Goal: Task Accomplishment & Management: Use online tool/utility

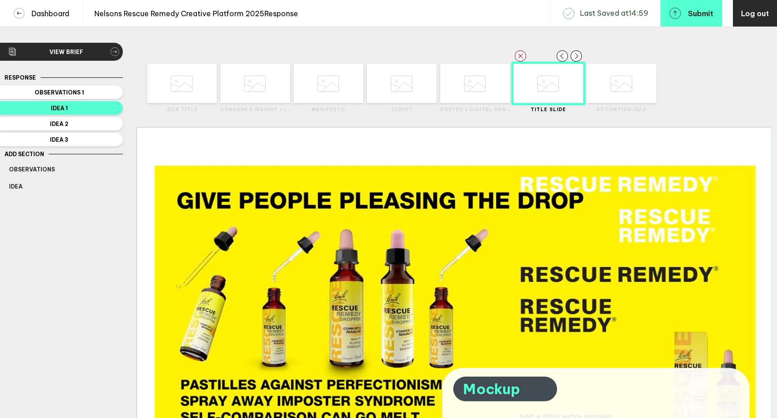
scroll to position [160, 0]
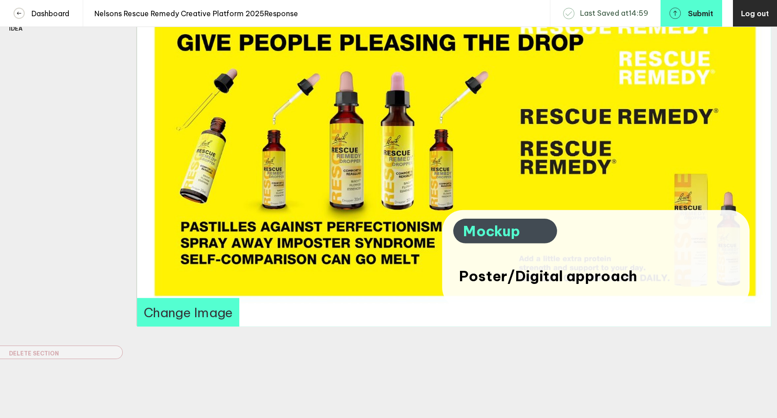
click at [162, 311] on button "Change Image" at bounding box center [188, 312] width 102 height 28
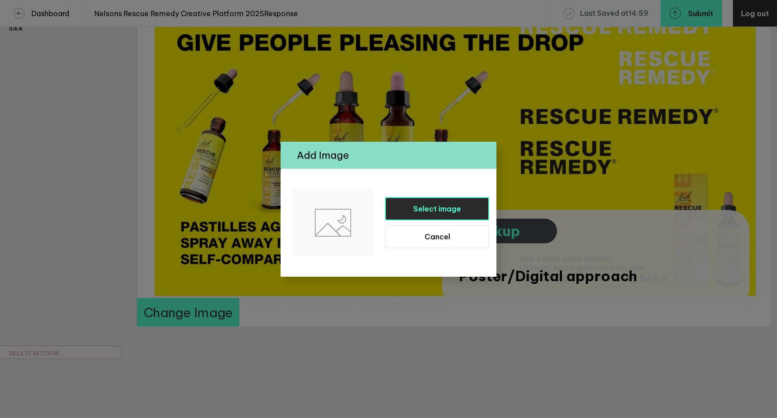
click at [419, 207] on span "Select image" at bounding box center [437, 208] width 48 height 9
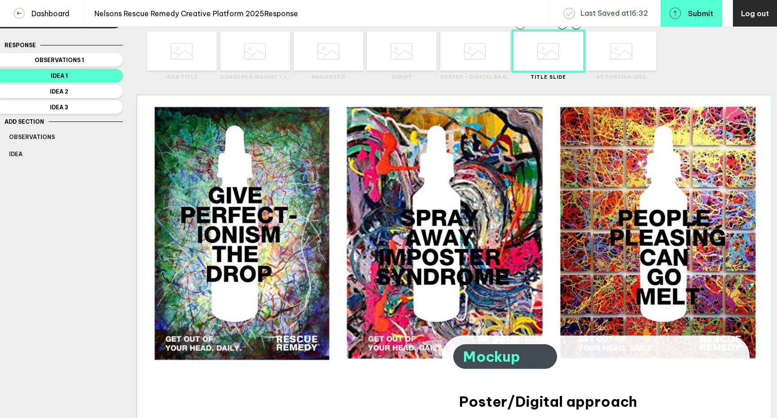
scroll to position [31, 0]
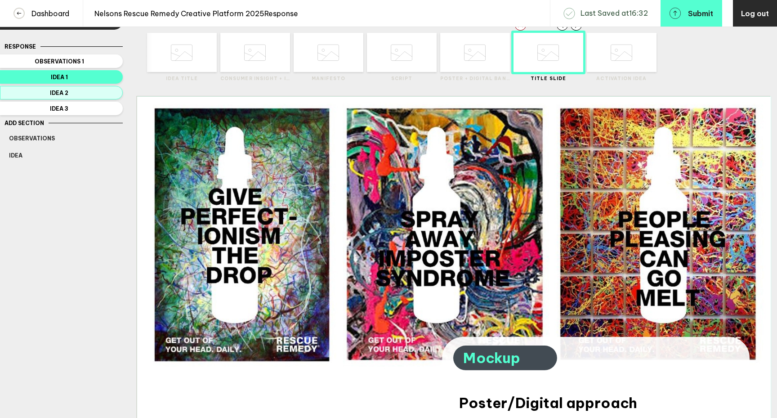
click at [85, 94] on span "Idea 2" at bounding box center [59, 93] width 101 height 7
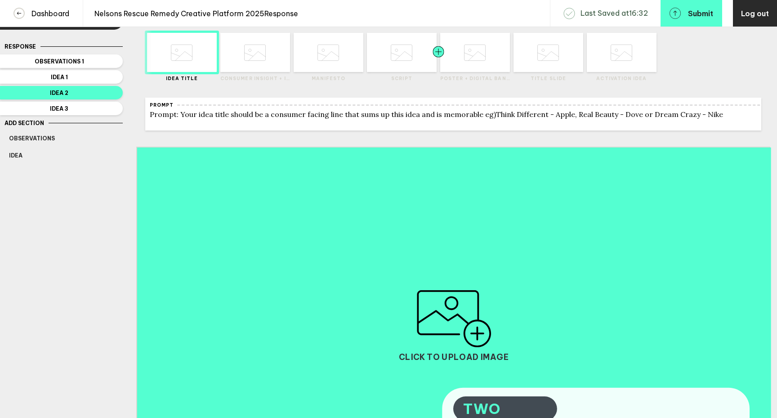
click at [471, 66] on div at bounding box center [456, 52] width 35 height 39
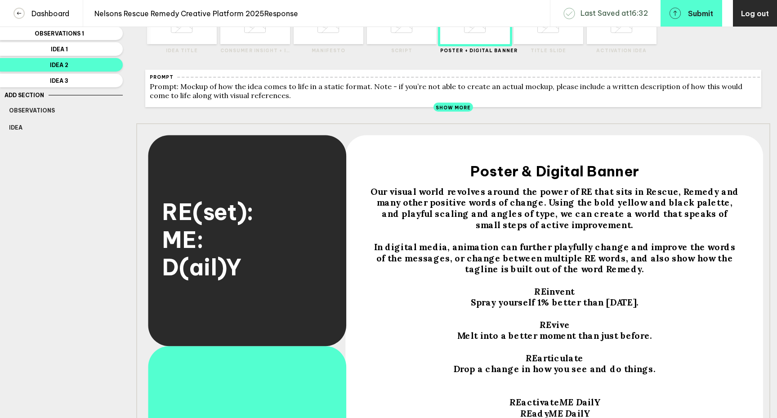
scroll to position [97, 0]
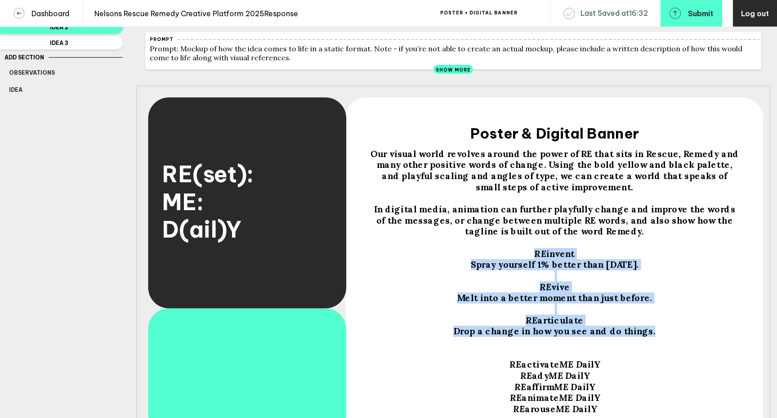
drag, startPoint x: 650, startPoint y: 340, endPoint x: 531, endPoint y: 261, distance: 142.6
click at [531, 261] on div "Our visual world revolves around the power of RE that sits in Rescue, Remedy an…" at bounding box center [555, 287] width 370 height 278
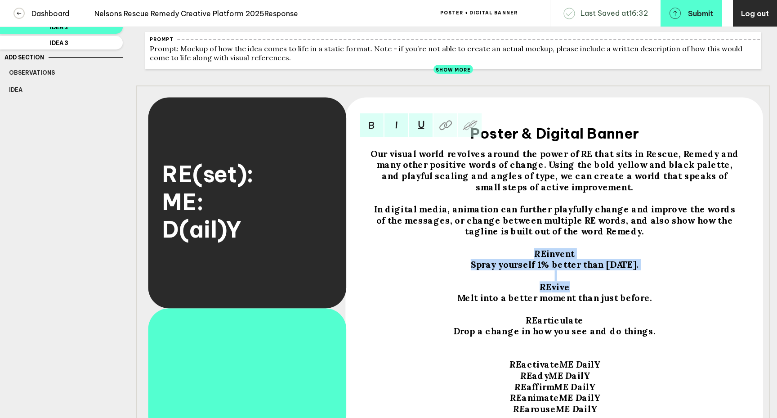
drag, startPoint x: 537, startPoint y: 258, endPoint x: 598, endPoint y: 291, distance: 69.3
click at [646, 341] on div "Our visual world revolves around the power of RE that sits in Rescue, Remedy an…" at bounding box center [555, 287] width 370 height 278
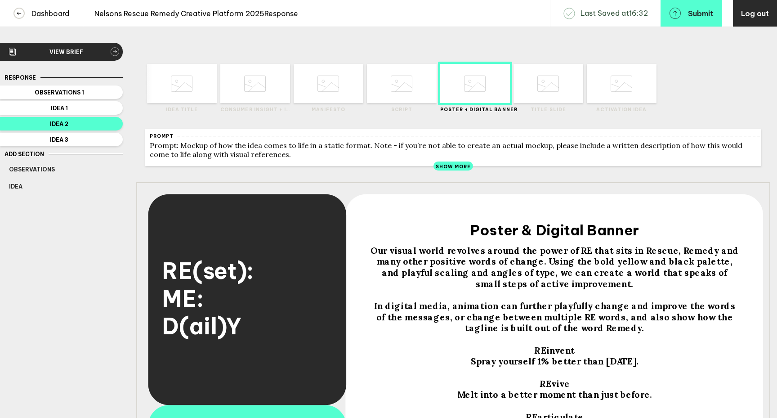
scroll to position [97, 0]
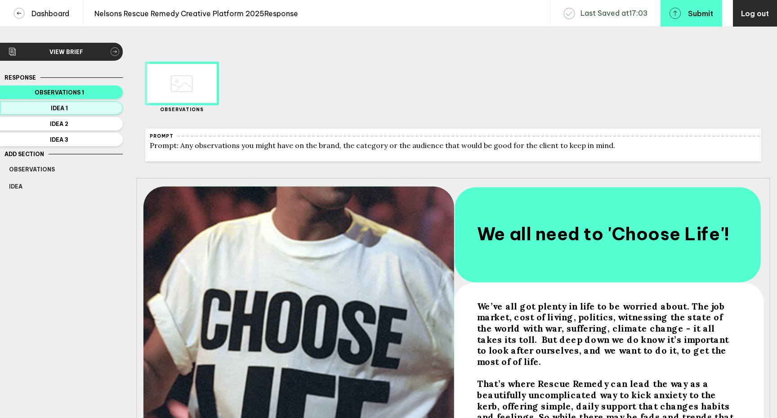
click at [84, 110] on span "Idea 1" at bounding box center [59, 108] width 101 height 7
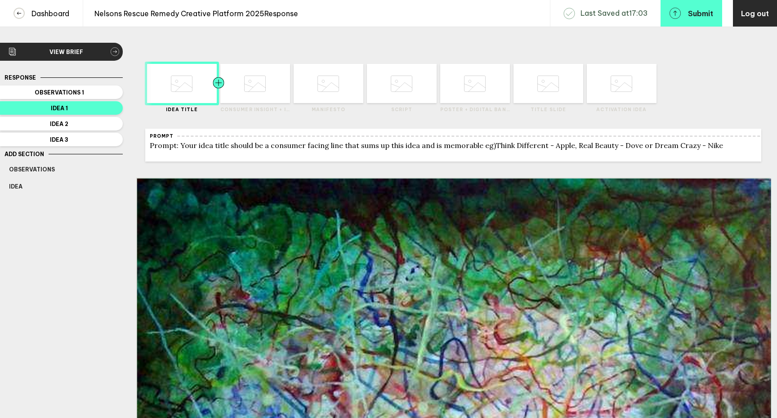
click at [251, 96] on div at bounding box center [236, 83] width 35 height 39
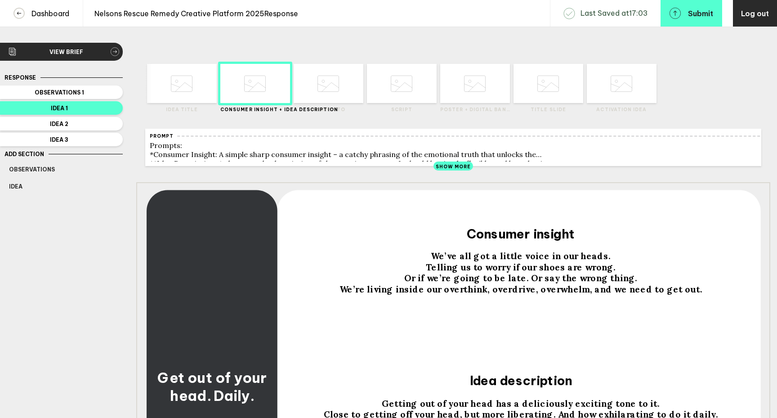
click at [229, 280] on div at bounding box center [212, 251] width 132 height 124
click at [223, 265] on div at bounding box center [212, 251] width 132 height 124
click at [333, 93] on div at bounding box center [347, 83] width 35 height 39
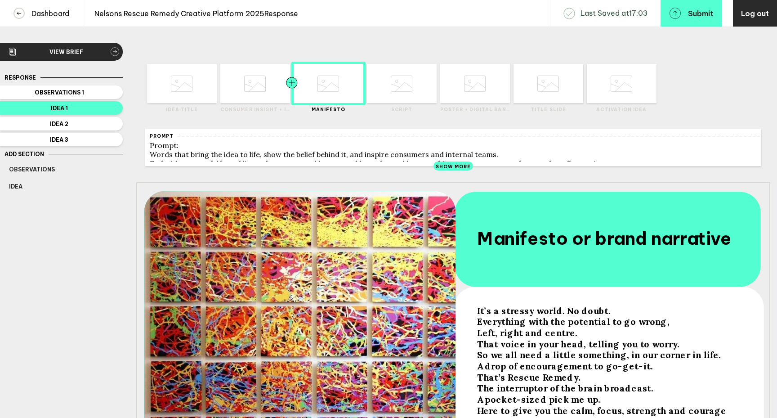
click at [257, 99] on div at bounding box center [274, 83] width 35 height 39
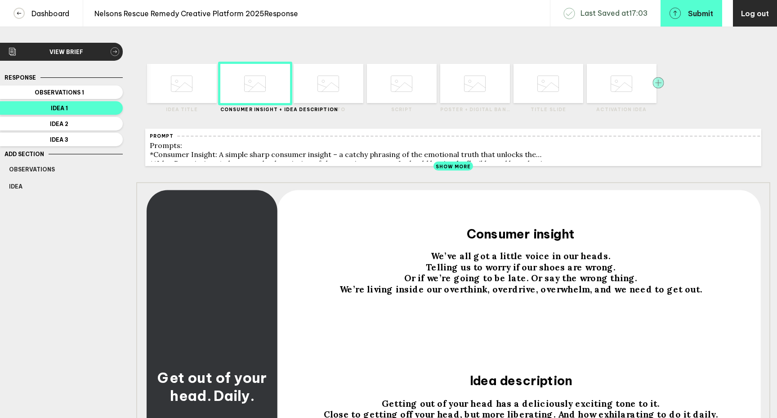
click at [659, 85] on rect "button" at bounding box center [658, 82] width 11 height 11
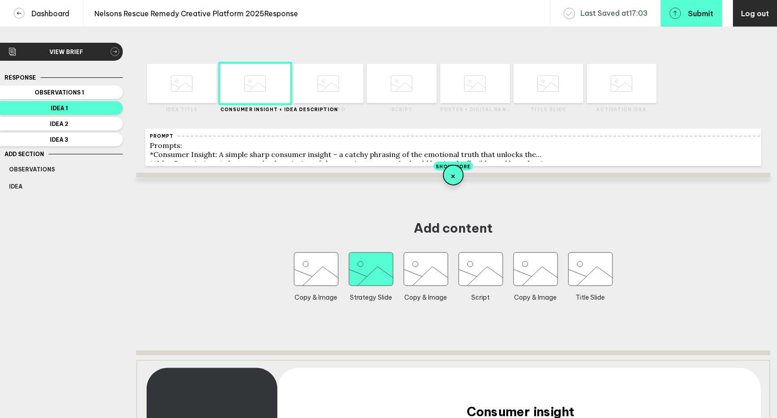
click at [379, 281] on icon "button" at bounding box center [371, 268] width 44 height 33
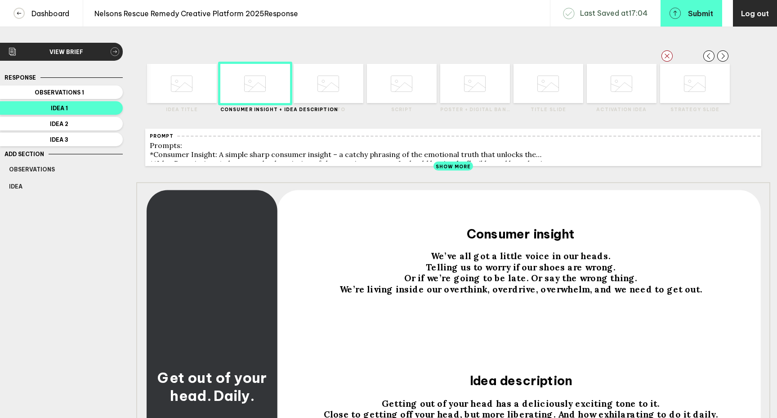
click at [695, 95] on icon at bounding box center [695, 84] width 22 height 34
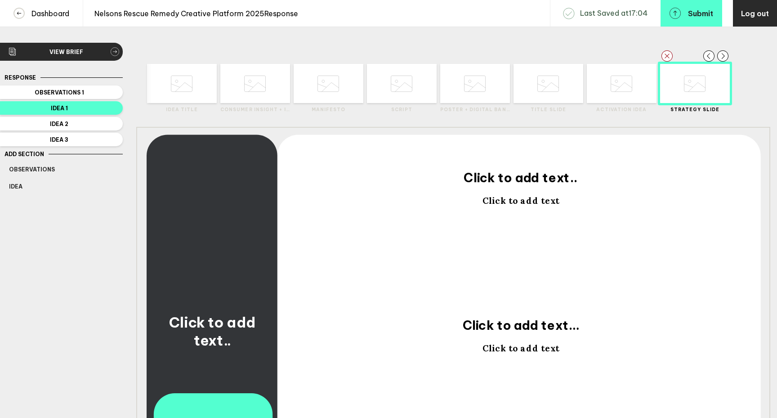
click at [209, 222] on div at bounding box center [212, 196] width 132 height 124
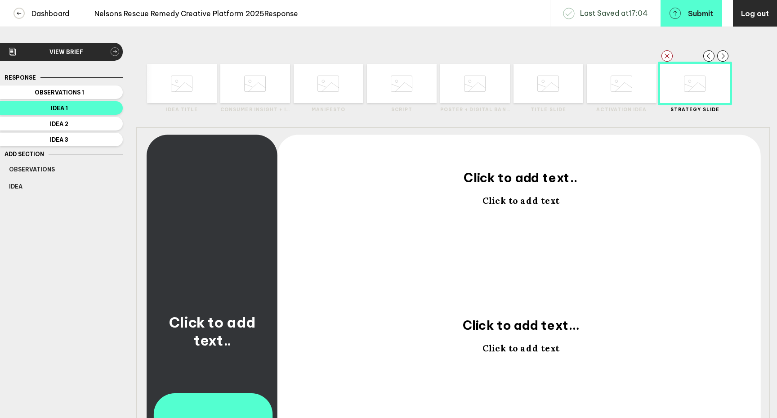
click at [209, 222] on div at bounding box center [212, 196] width 132 height 124
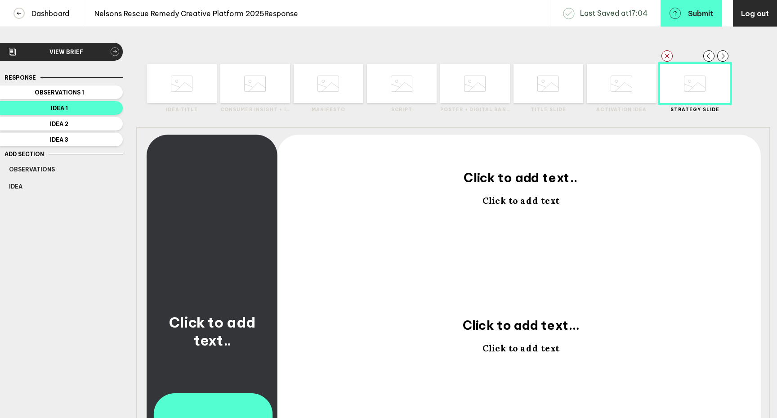
click at [209, 202] on div at bounding box center [212, 196] width 132 height 124
click at [226, 207] on div at bounding box center [212, 196] width 132 height 124
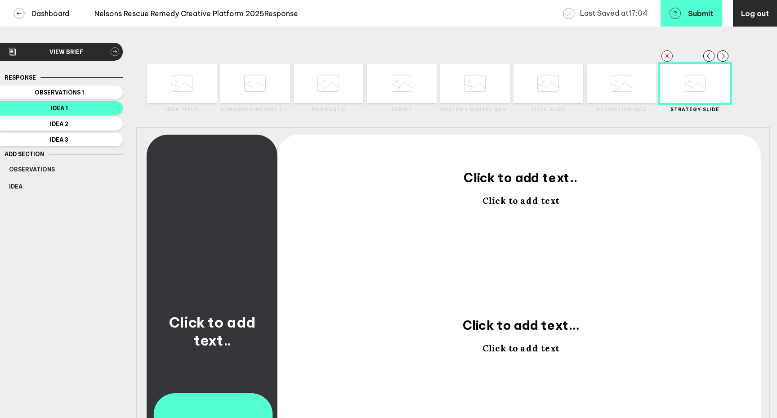
click at [226, 207] on div at bounding box center [212, 196] width 132 height 124
click at [667, 57] on rect "button" at bounding box center [667, 55] width 11 height 11
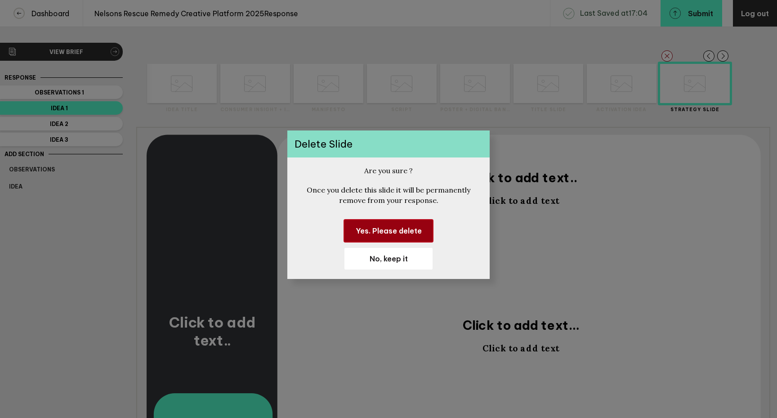
click at [413, 226] on button "Yes. Please delete" at bounding box center [389, 230] width 90 height 23
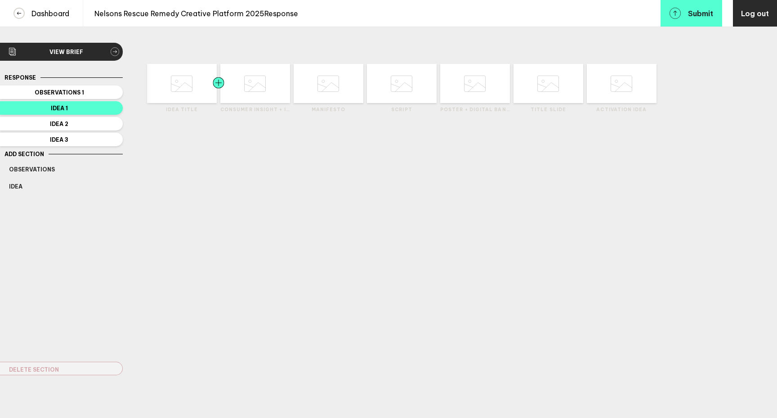
click at [250, 97] on div at bounding box center [236, 83] width 35 height 39
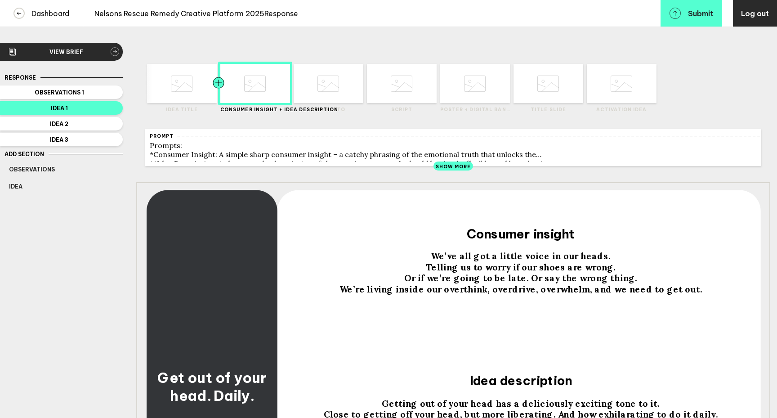
click at [189, 99] on div at bounding box center [201, 83] width 35 height 39
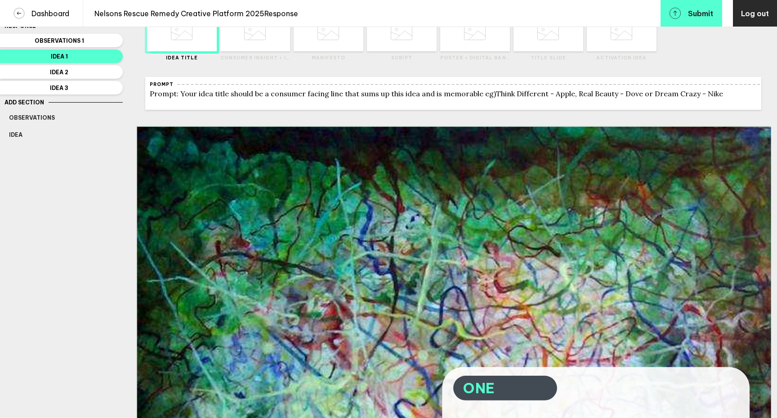
scroll to position [50, 0]
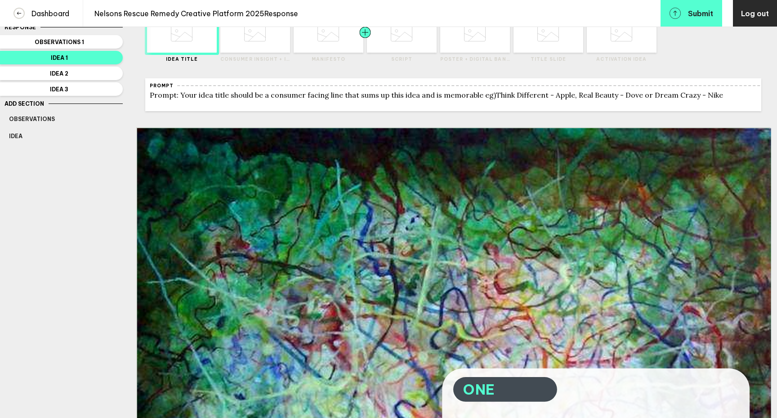
click at [333, 49] on div at bounding box center [347, 32] width 35 height 39
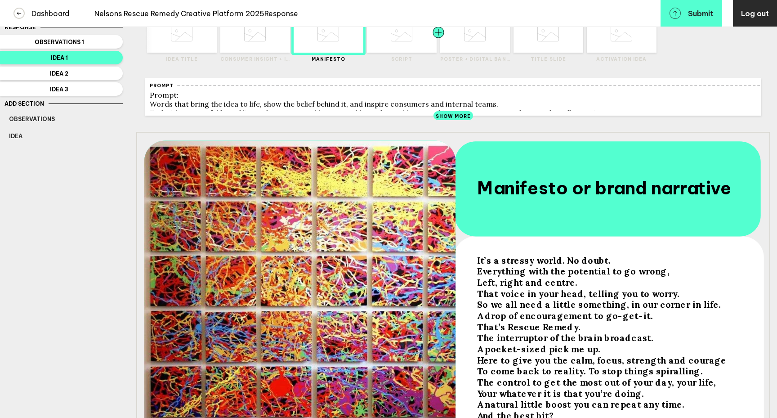
click at [410, 47] on div at bounding box center [421, 32] width 35 height 39
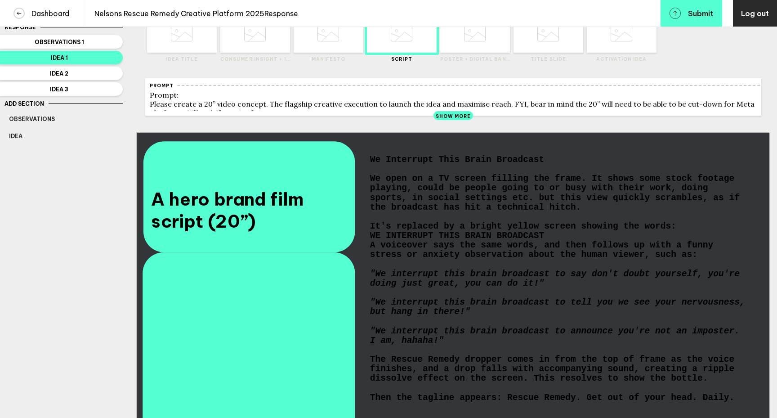
click at [475, 53] on div "Delete Created with Sketch. Move Left Created with Sketch. Move Right Created w…" at bounding box center [475, 31] width 70 height 62
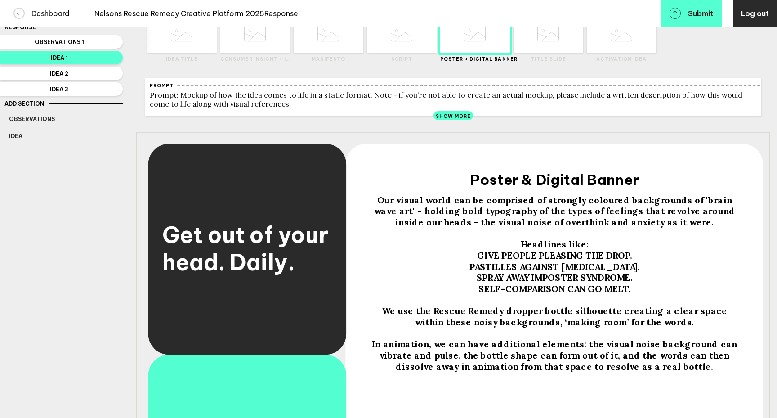
click at [548, 49] on icon at bounding box center [549, 33] width 22 height 34
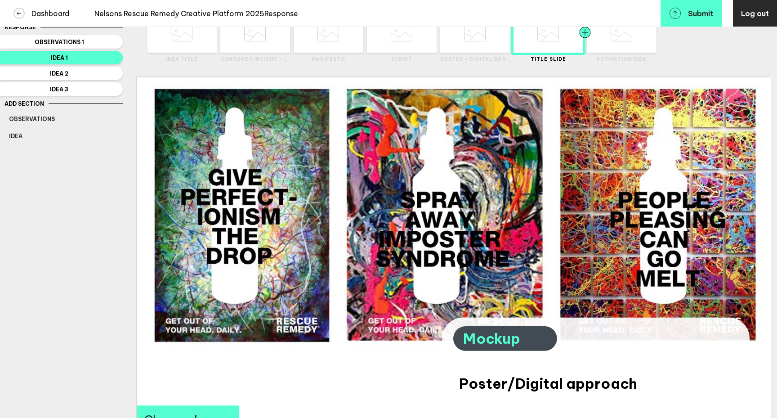
click at [600, 49] on div at bounding box center [602, 32] width 35 height 39
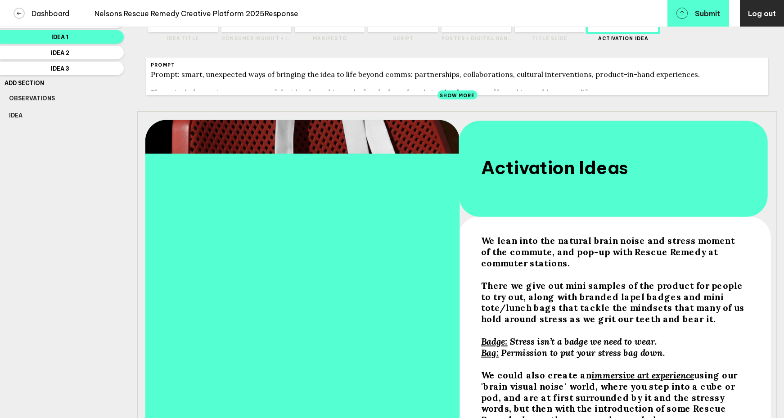
scroll to position [0, 0]
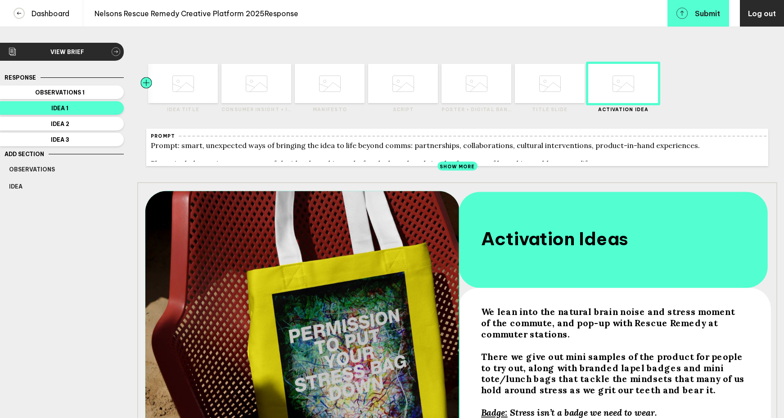
click at [179, 83] on div at bounding box center [163, 83] width 35 height 39
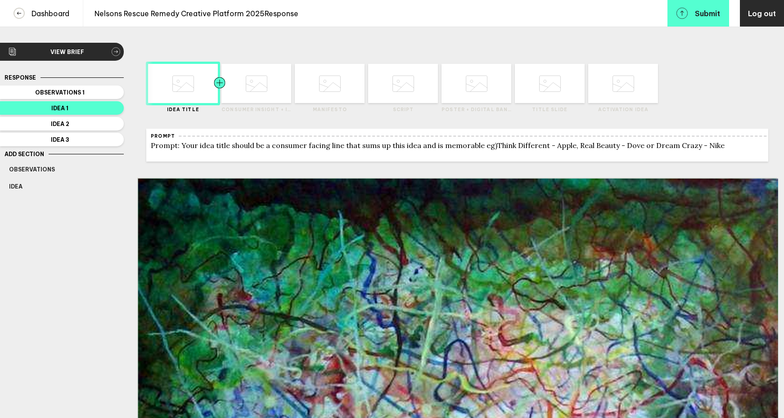
click at [254, 84] on div at bounding box center [237, 83] width 35 height 39
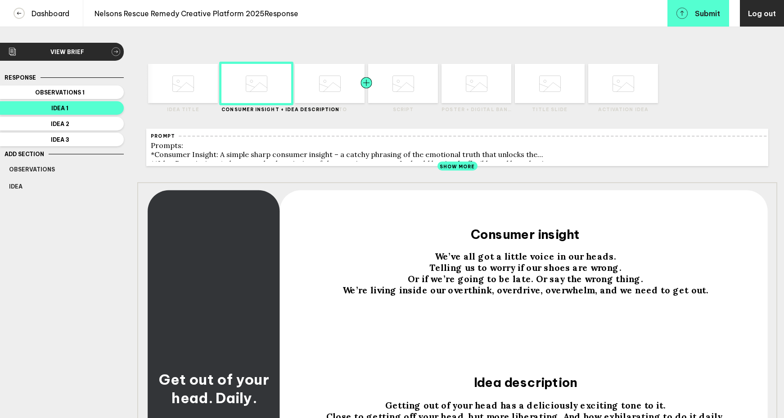
click at [337, 80] on div at bounding box center [349, 83] width 35 height 39
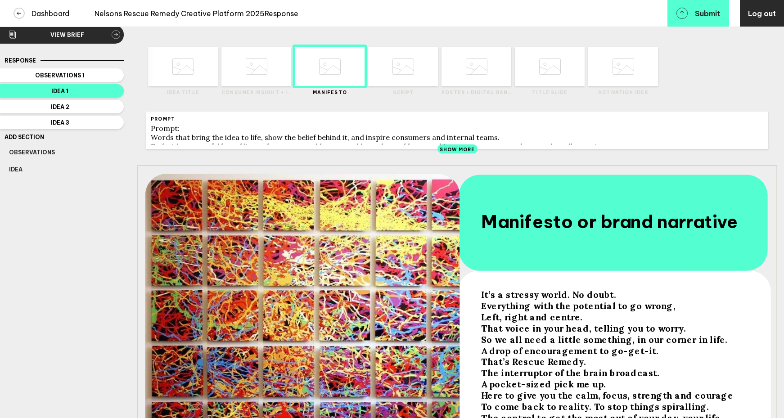
scroll to position [8, 0]
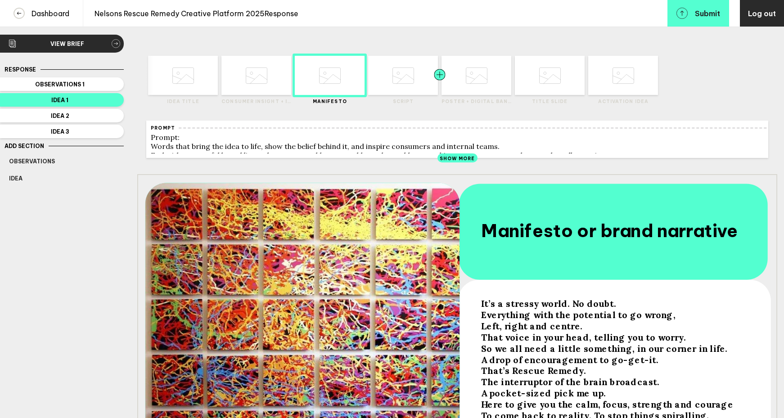
click at [411, 79] on div at bounding box center [422, 75] width 35 height 39
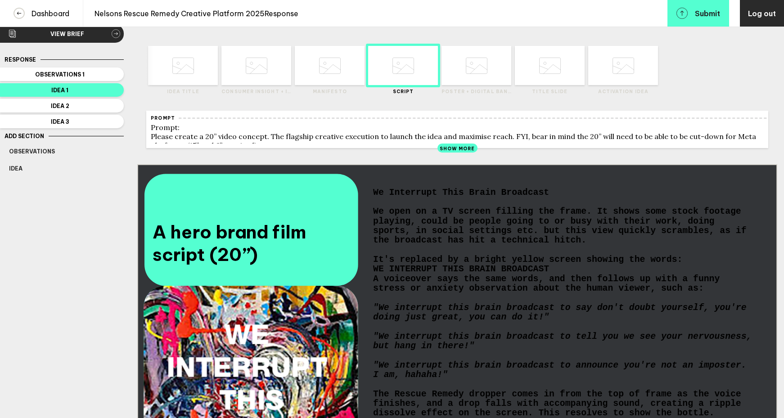
scroll to position [18, 0]
click at [480, 75] on div at bounding box center [495, 65] width 35 height 39
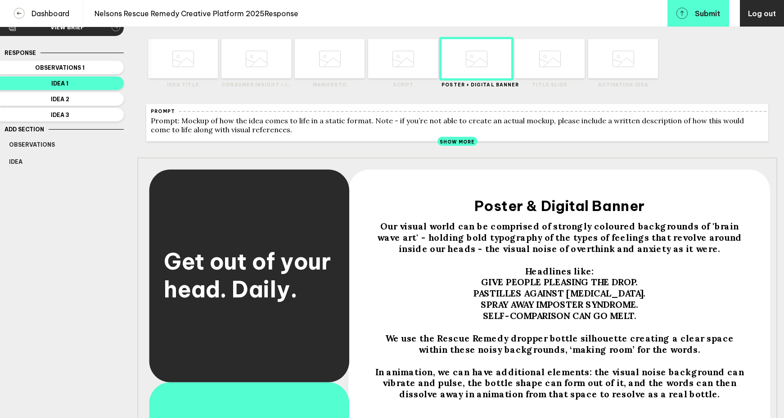
scroll to position [16, 0]
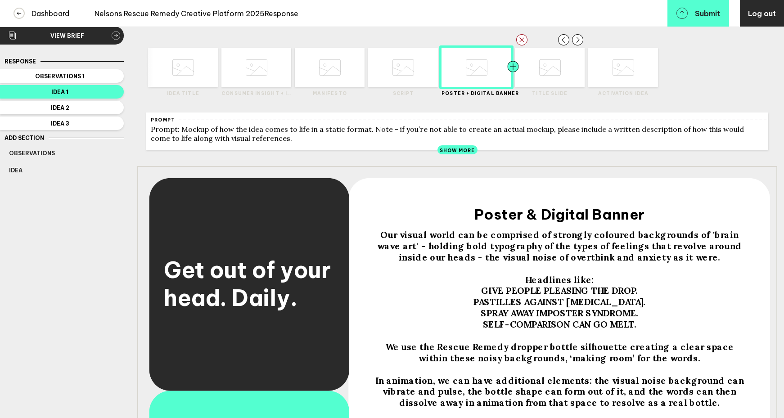
click at [538, 78] on div at bounding box center [530, 67] width 35 height 39
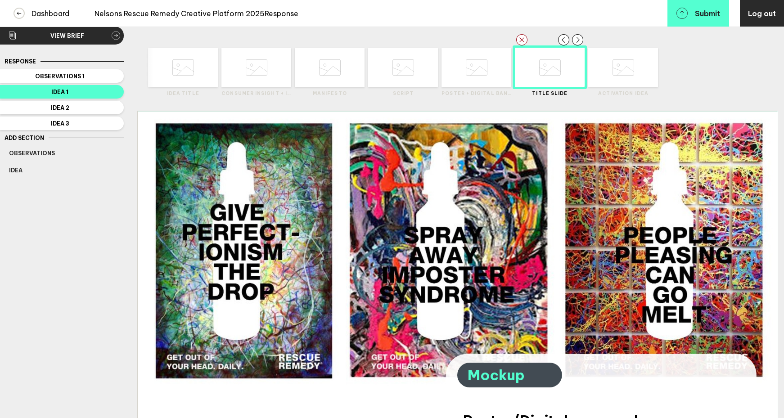
click at [624, 76] on icon at bounding box center [623, 67] width 22 height 34
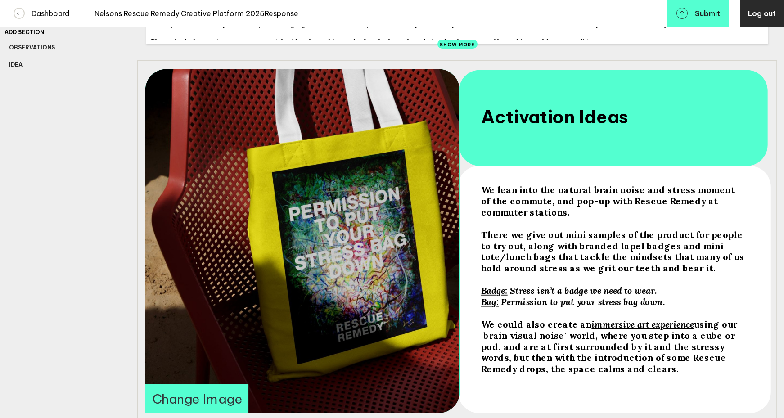
scroll to position [122, 0]
click at [193, 402] on button "Change Image" at bounding box center [197, 397] width 103 height 29
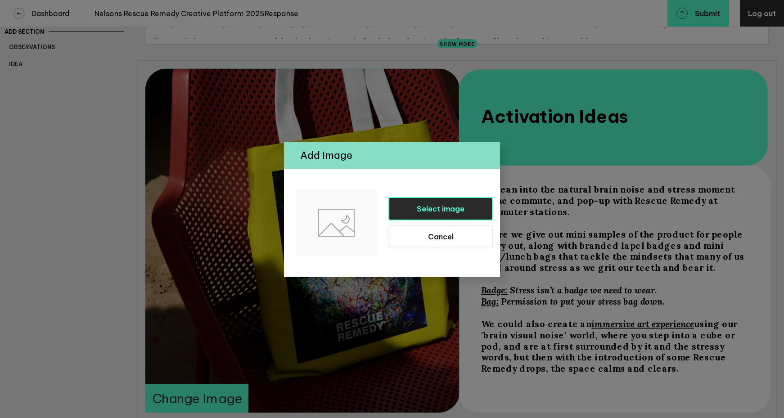
click at [393, 210] on button "Select image" at bounding box center [440, 208] width 104 height 23
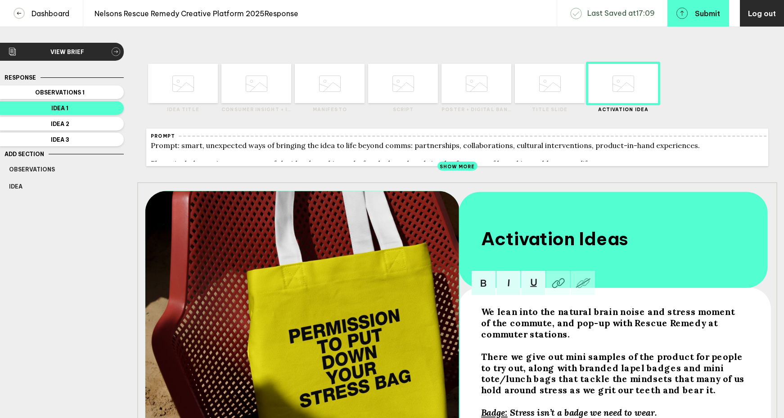
scroll to position [122, 0]
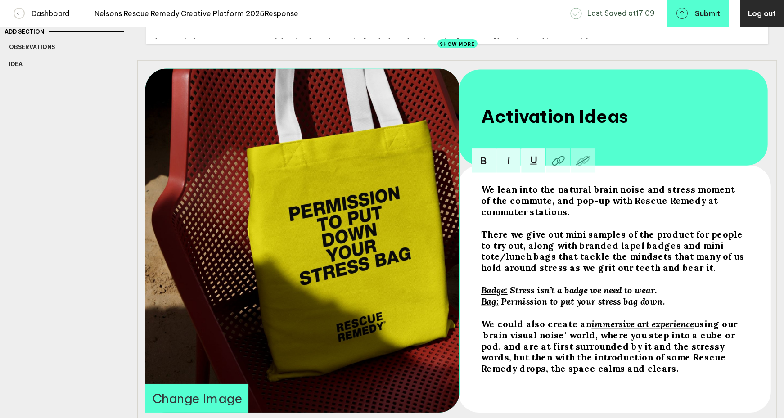
click at [577, 307] on span "Permission to put your stress bag down." at bounding box center [583, 301] width 164 height 11
drag, startPoint x: 661, startPoint y: 308, endPoint x: 685, endPoint y: 308, distance: 23.8
click at [685, 307] on span "Permission to put down your stress bag down." at bounding box center [595, 301] width 188 height 11
click at [121, 251] on div "Response Observations 1 Idea 1 Idea 2 Idea 3 Add Section Observations Idea Dele…" at bounding box center [62, 201] width 124 height 503
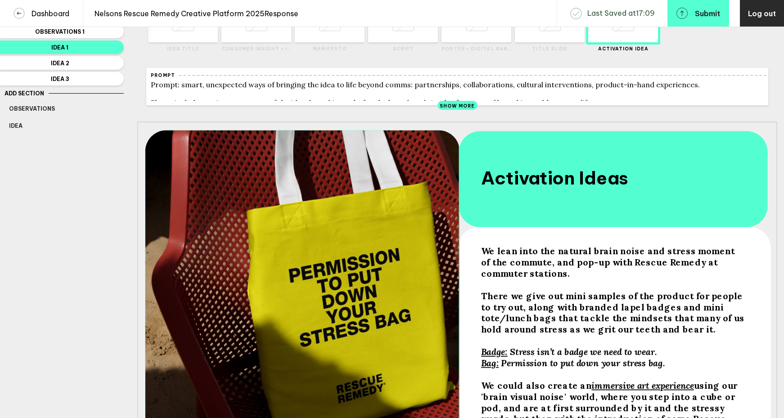
scroll to position [31, 0]
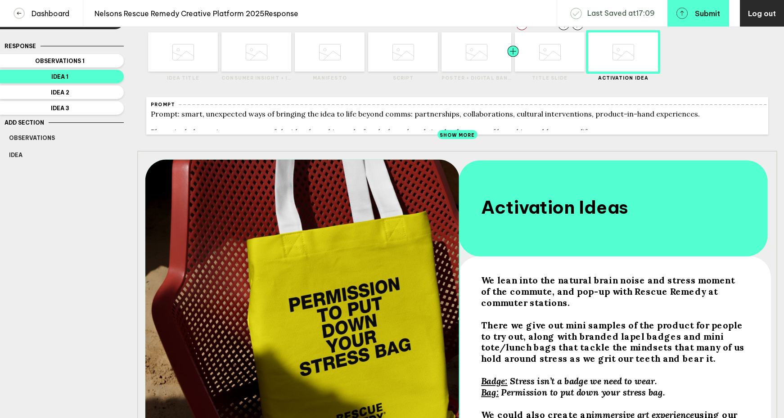
click at [528, 69] on div at bounding box center [530, 51] width 35 height 39
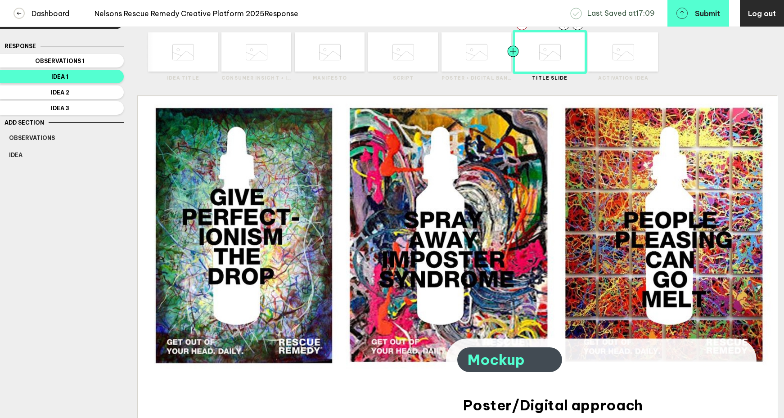
click at [490, 68] on div at bounding box center [495, 51] width 35 height 39
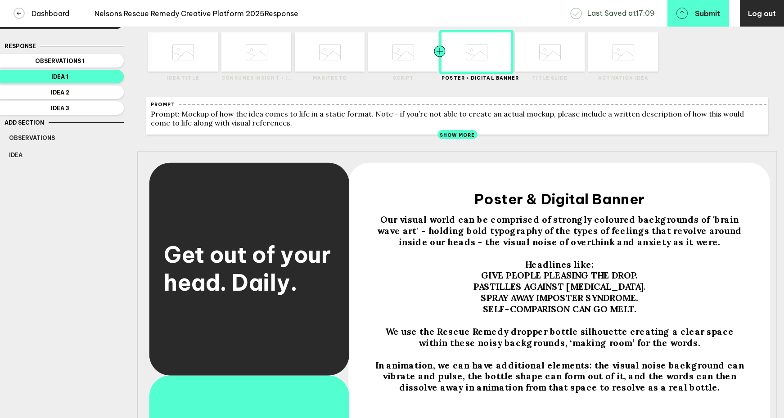
click at [424, 68] on div at bounding box center [422, 51] width 35 height 39
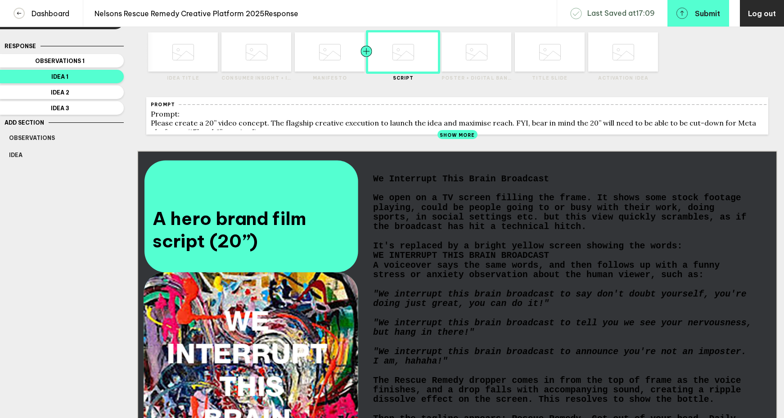
click at [349, 70] on div at bounding box center [349, 51] width 35 height 39
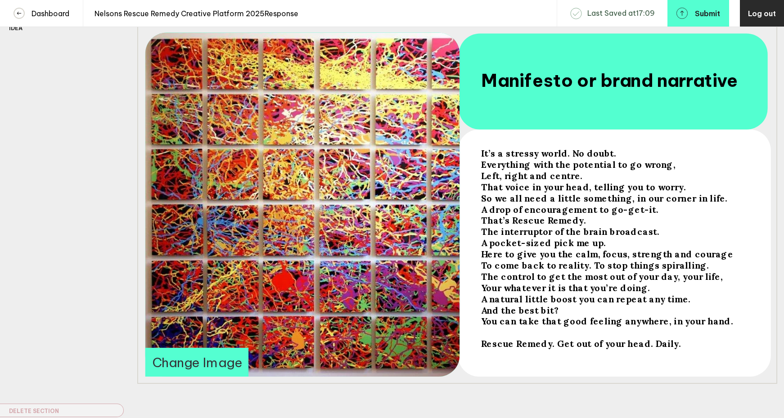
scroll to position [157, 0]
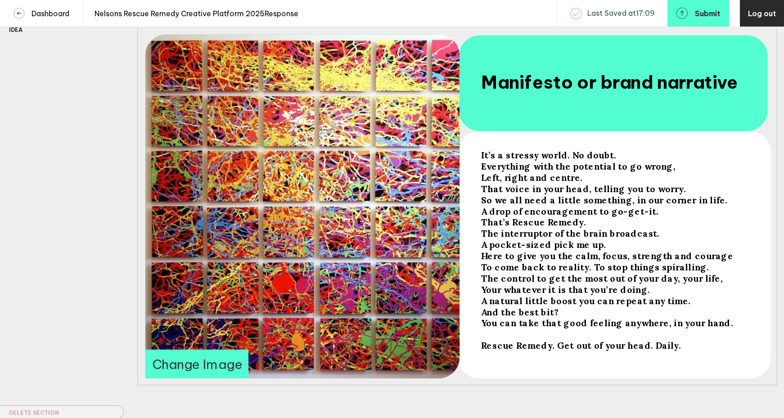
click at [187, 375] on button "Change Image" at bounding box center [197, 363] width 103 height 29
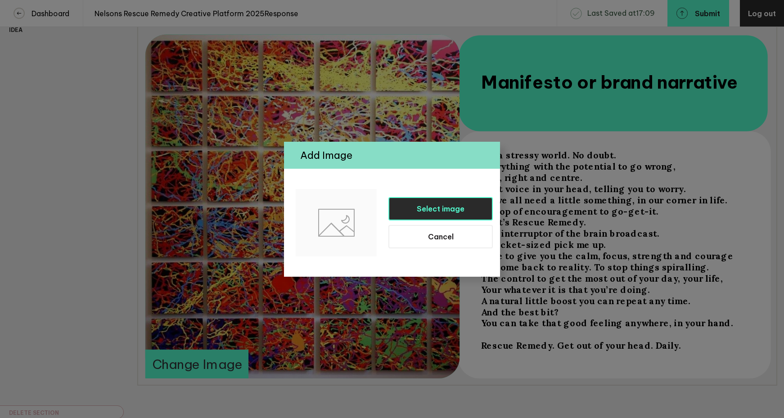
click at [416, 208] on button "Select image" at bounding box center [440, 208] width 104 height 23
